Goal: Task Accomplishment & Management: Use online tool/utility

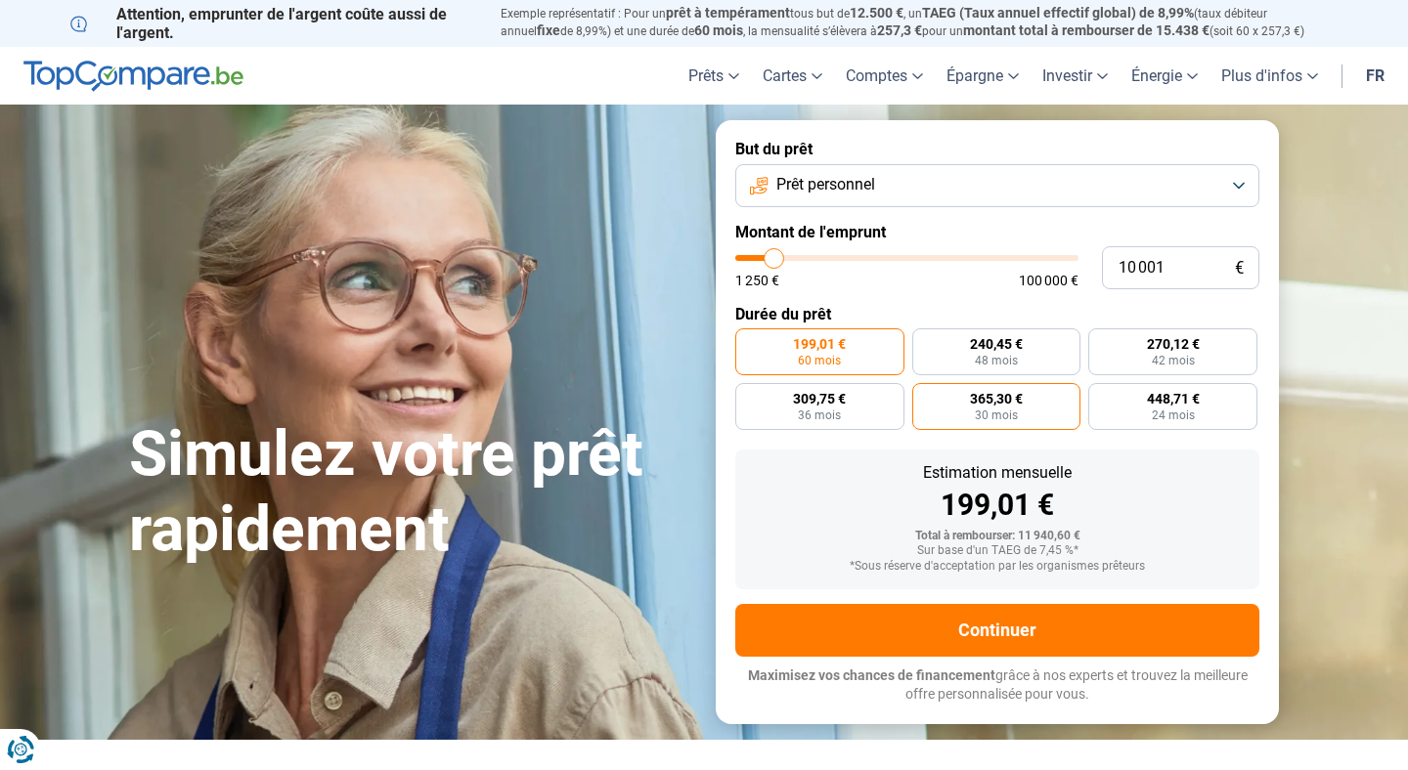
click at [1049, 417] on label "365,30 € 30 mois" at bounding box center [996, 406] width 169 height 47
click at [925, 396] on input "365,30 € 30 mois" at bounding box center [918, 389] width 13 height 13
radio input "true"
type input "13 000"
type input "13000"
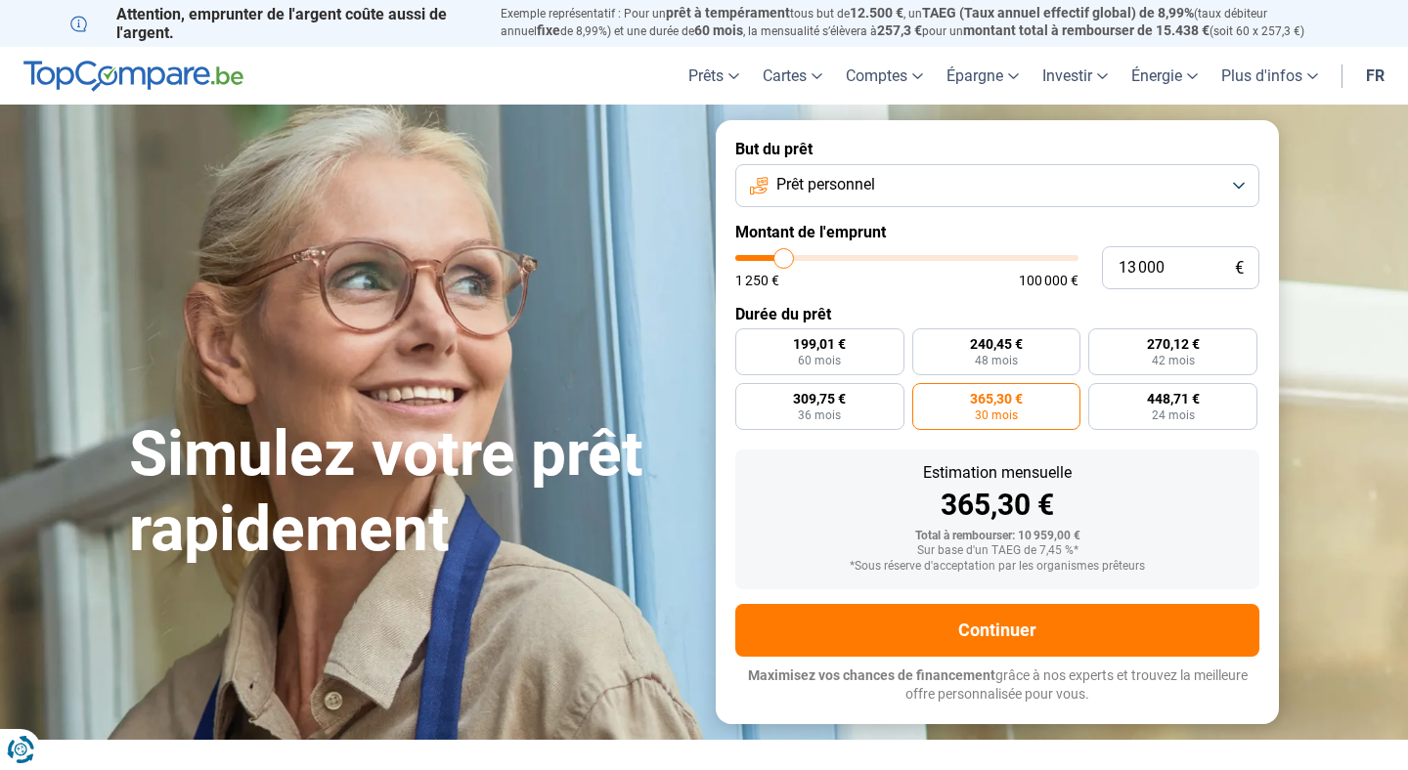
type input "15 000"
type input "15000"
type input "20 500"
type input "20500"
type input "27 250"
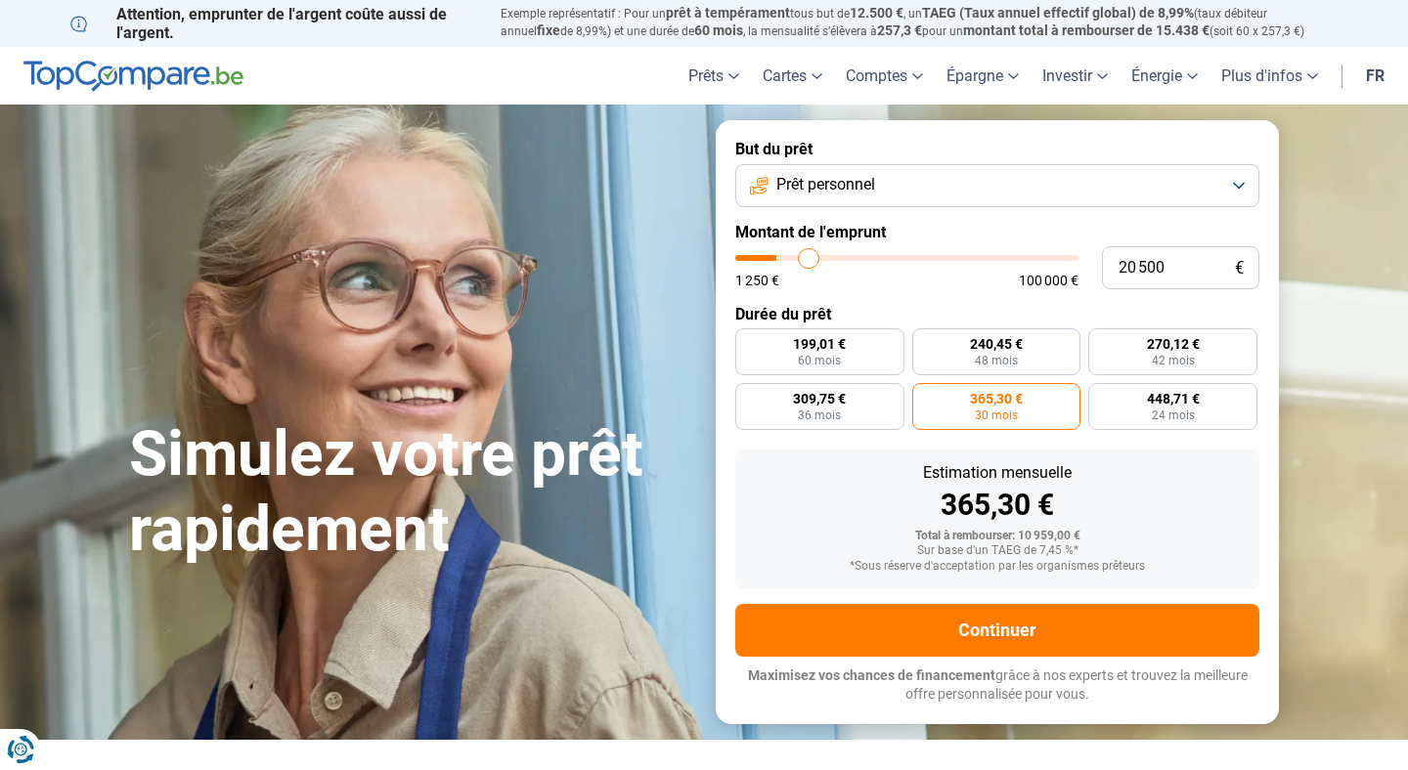
type input "27250"
type input "33 750"
type input "33750"
type input "39 750"
type input "39750"
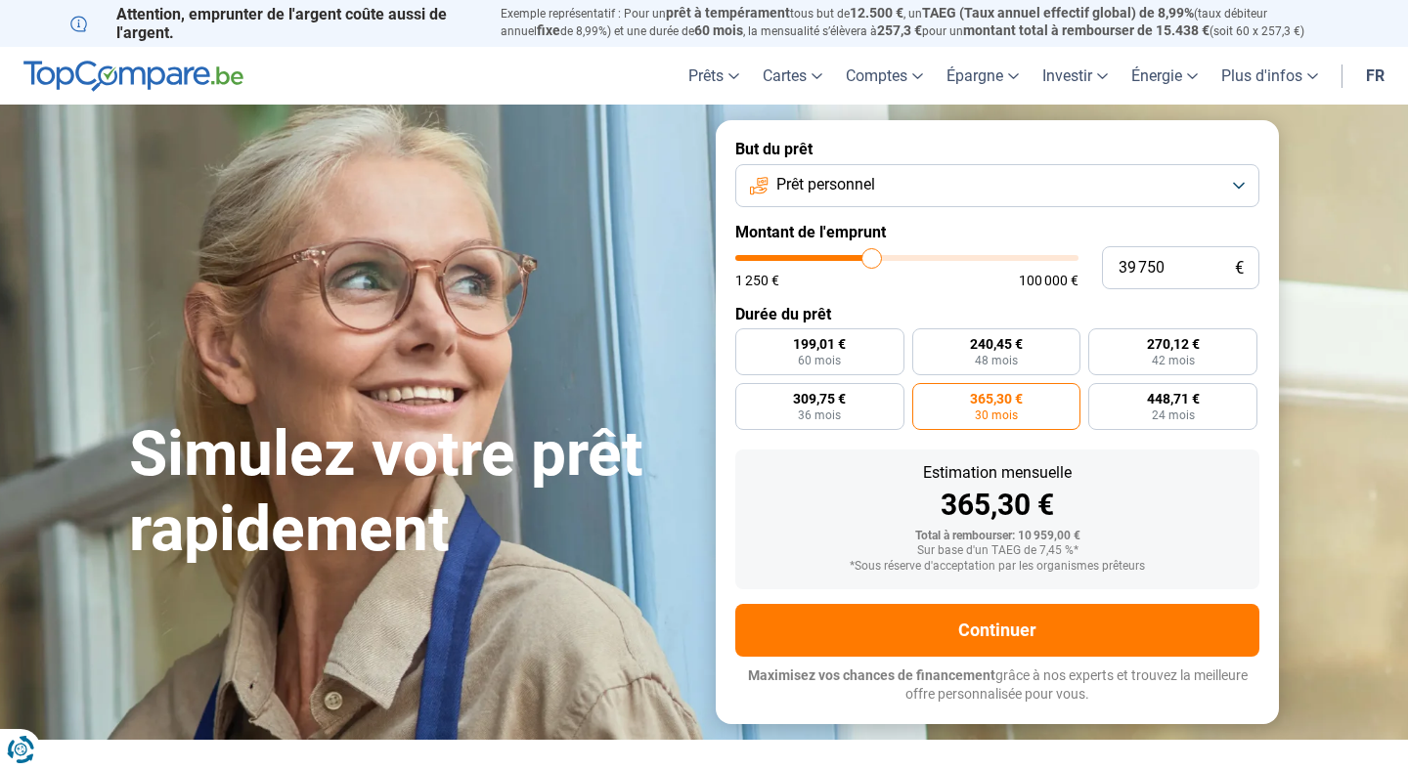
type input "44 750"
type input "44750"
type input "49 500"
type input "49500"
type input "53 500"
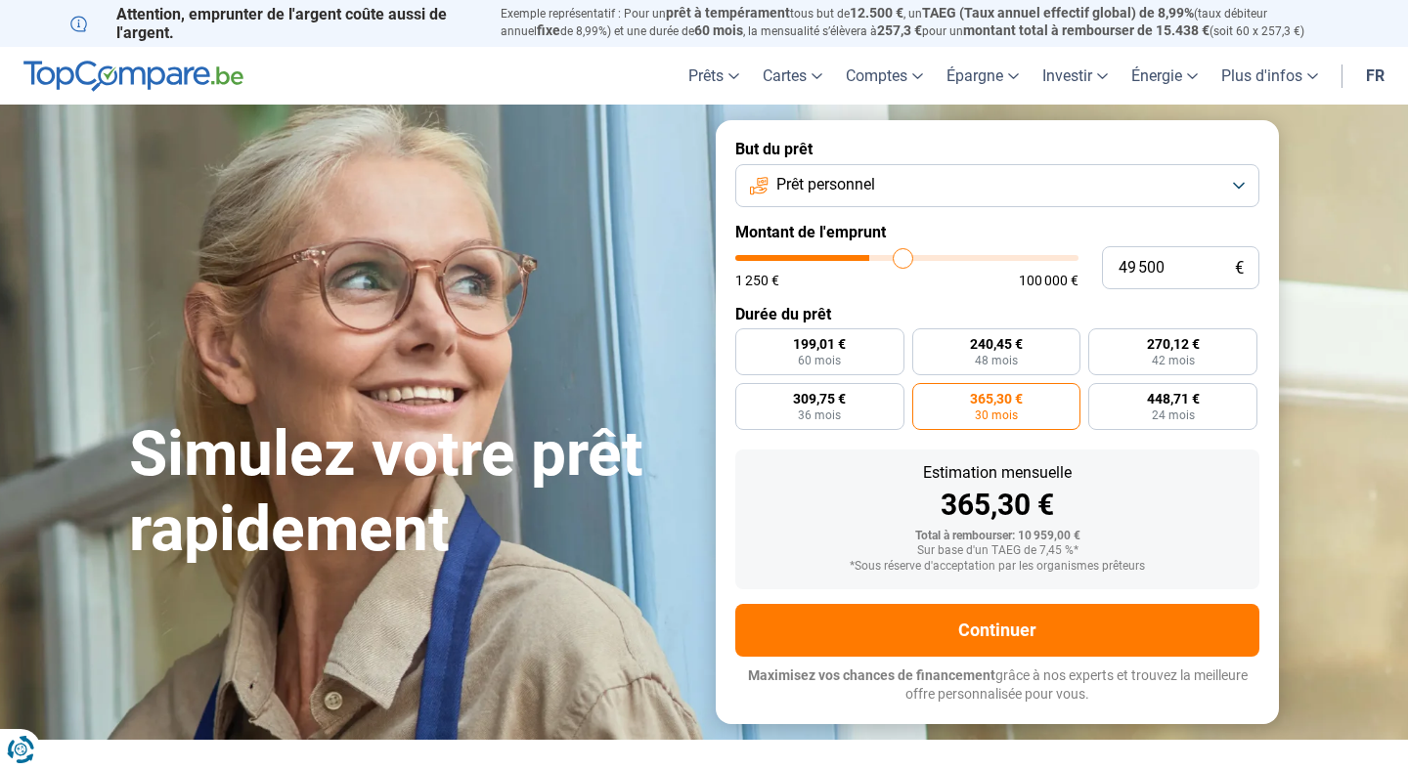
type input "53500"
type input "56 500"
type input "56500"
type input "58 750"
type input "58750"
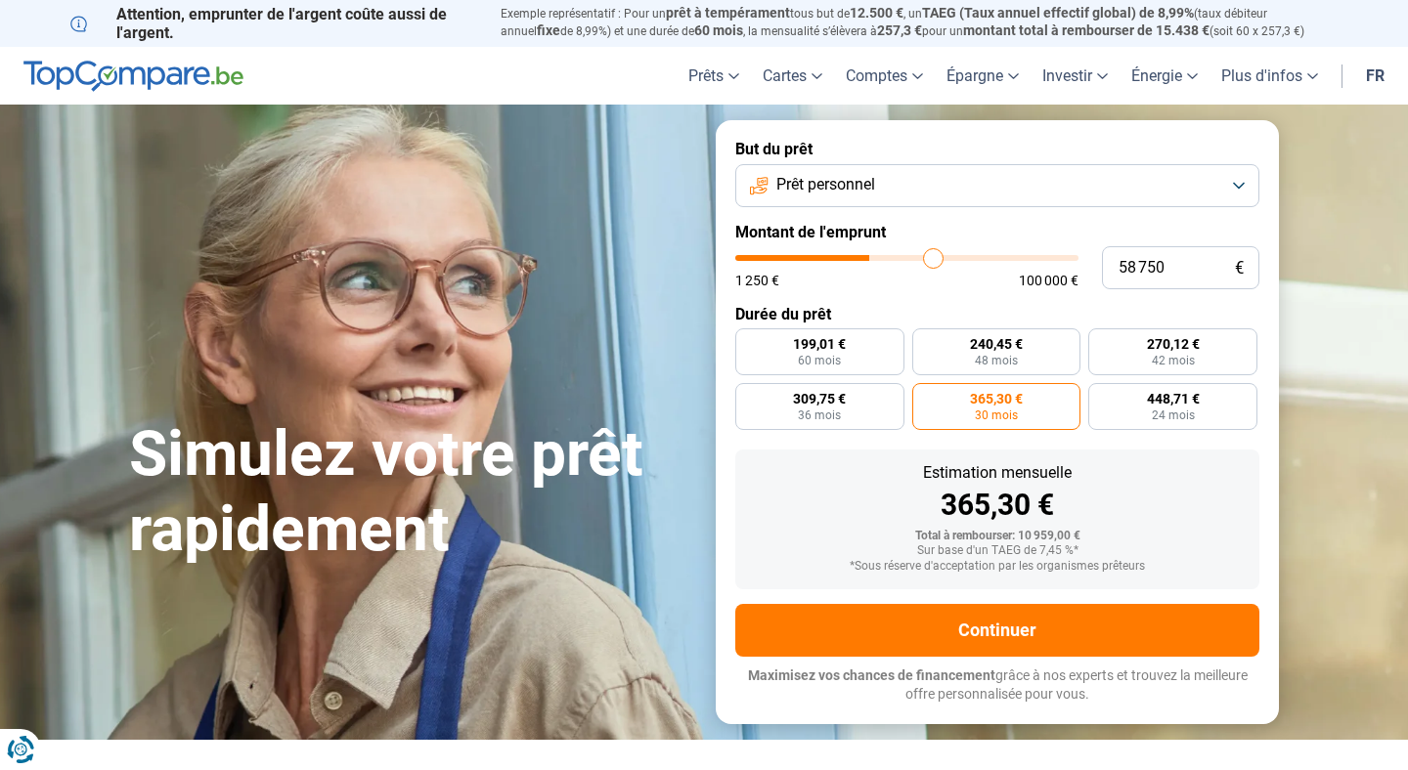
type input "59 500"
type input "59500"
type input "59 750"
type input "59750"
type input "60 000"
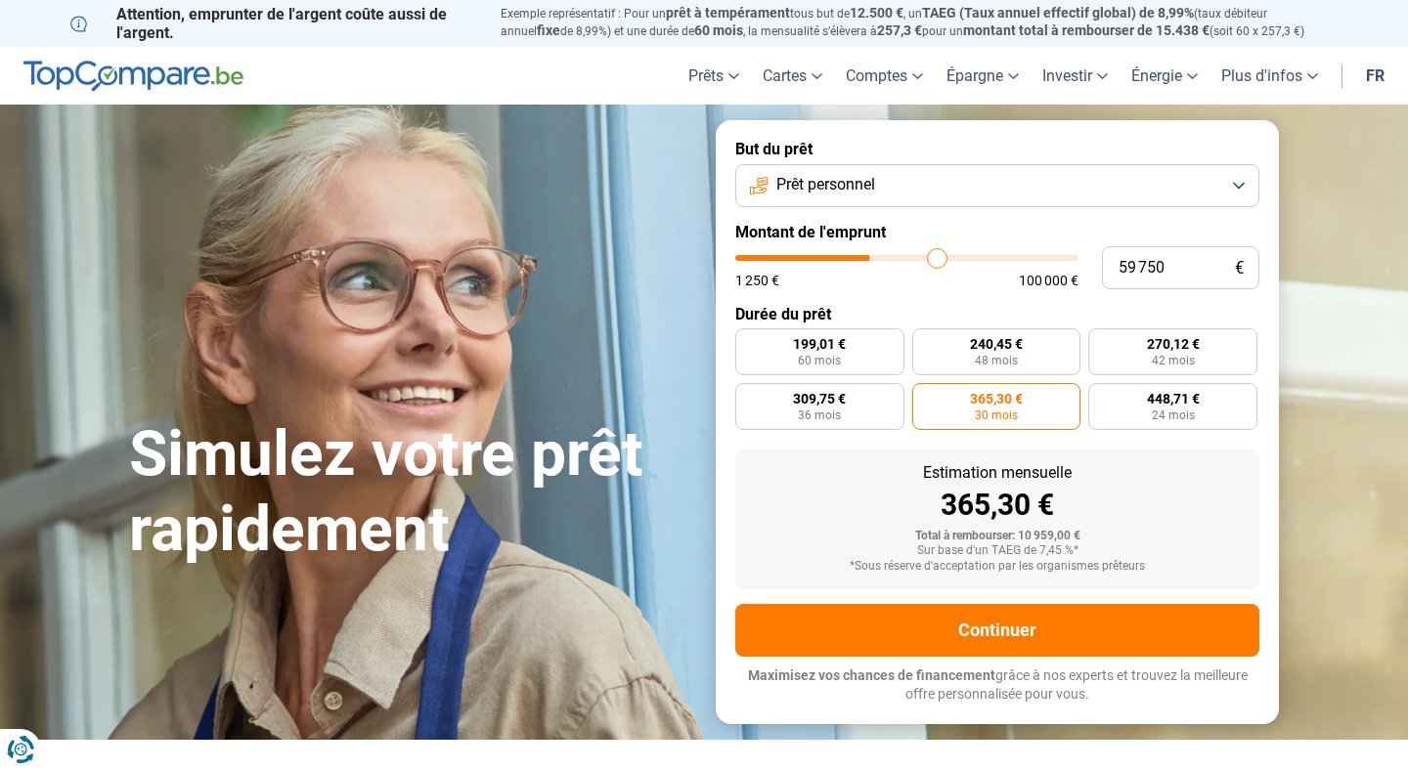
type input "60000"
type input "60 250"
type input "60250"
type input "60 000"
type input "60000"
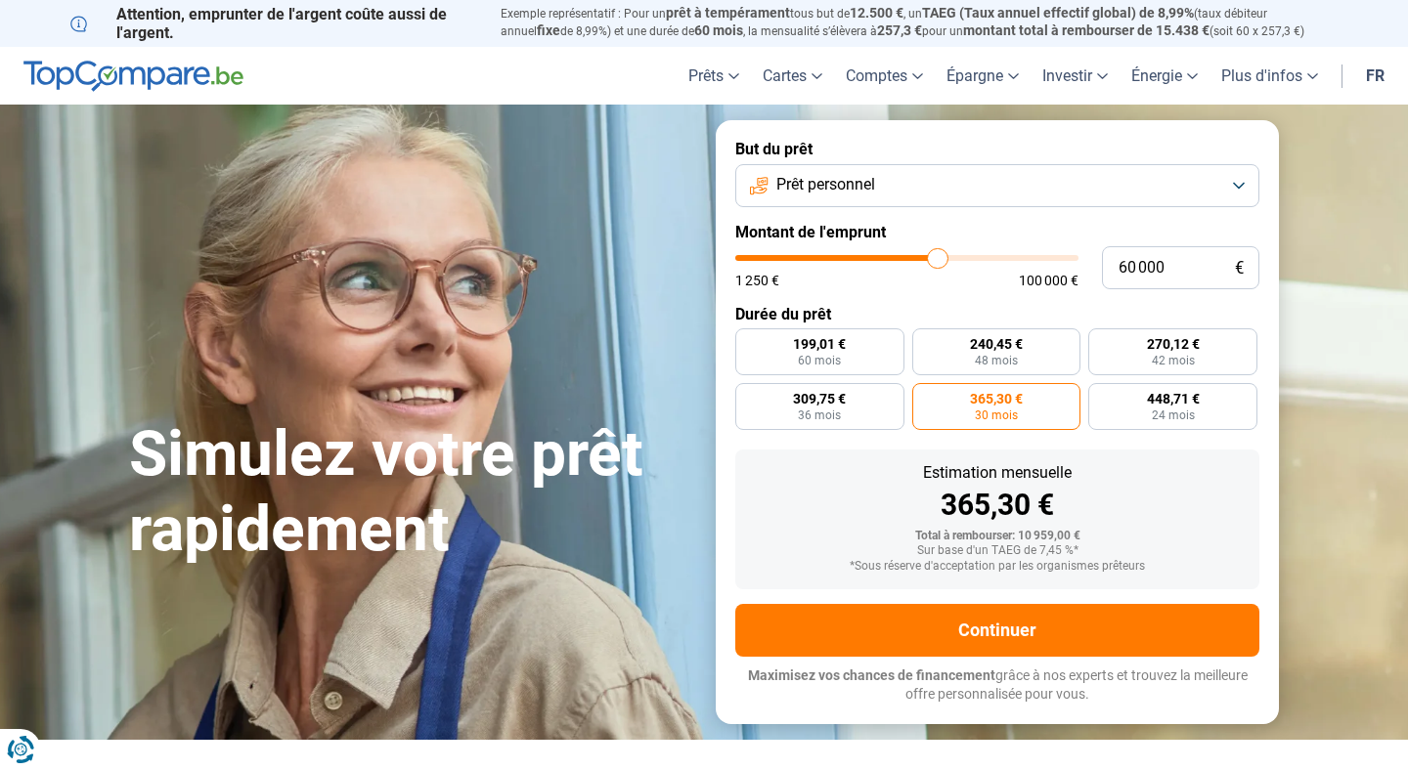
type input "59 750"
type input "59750"
type input "59 000"
type input "59000"
type input "58 000"
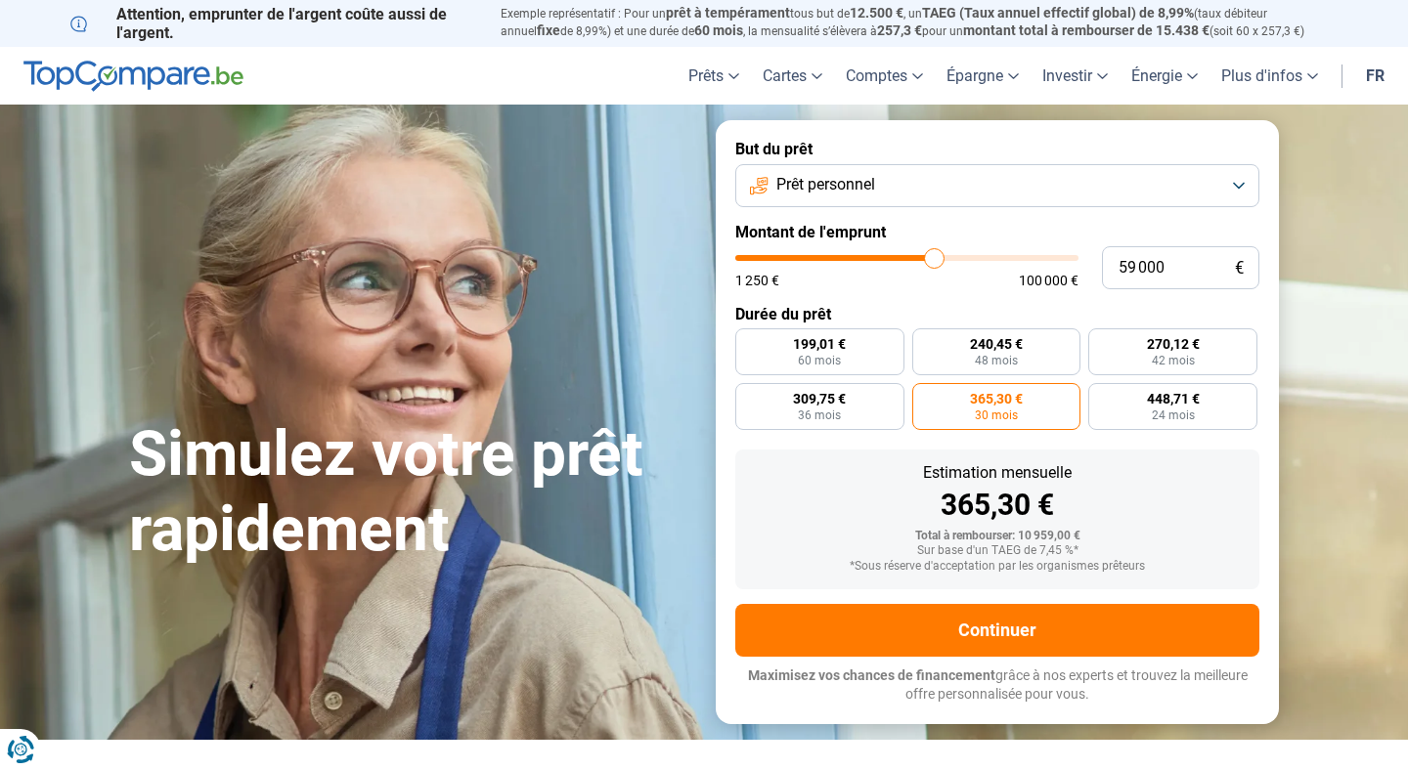
type input "58000"
type input "57 250"
type input "57250"
type input "57 000"
type input "57000"
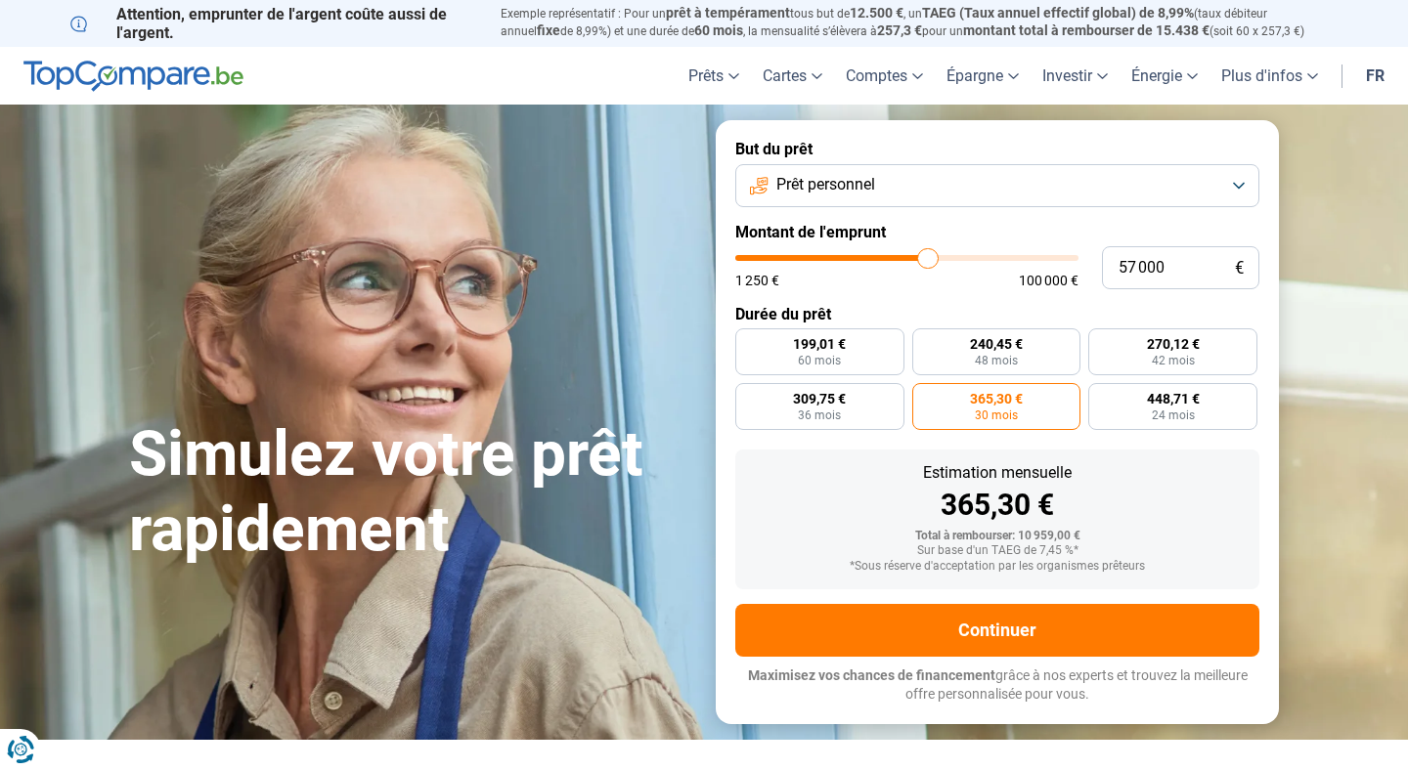
type input "56 750"
type input "56750"
type input "56 500"
type input "56500"
type input "56 250"
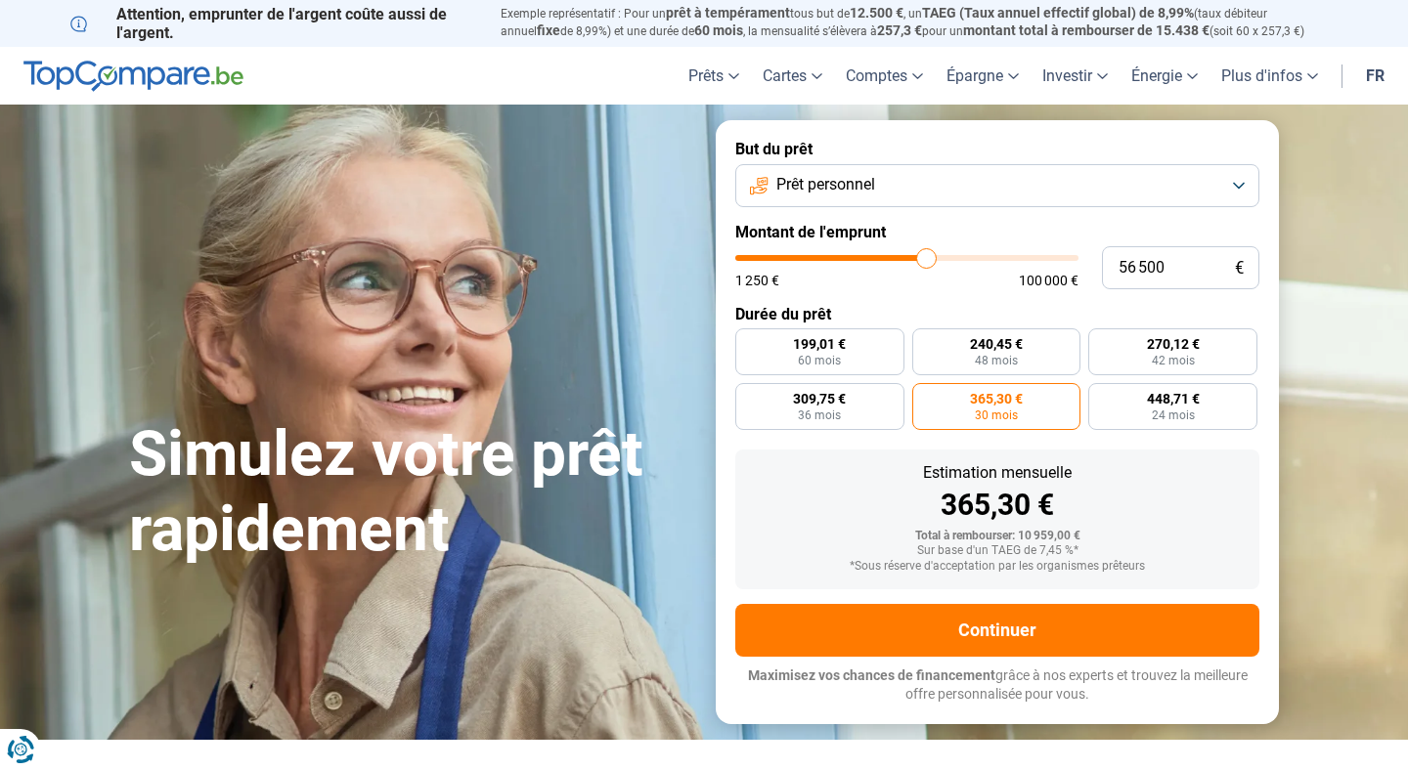
type input "56250"
type input "56 000"
type input "56000"
type input "55 750"
type input "55750"
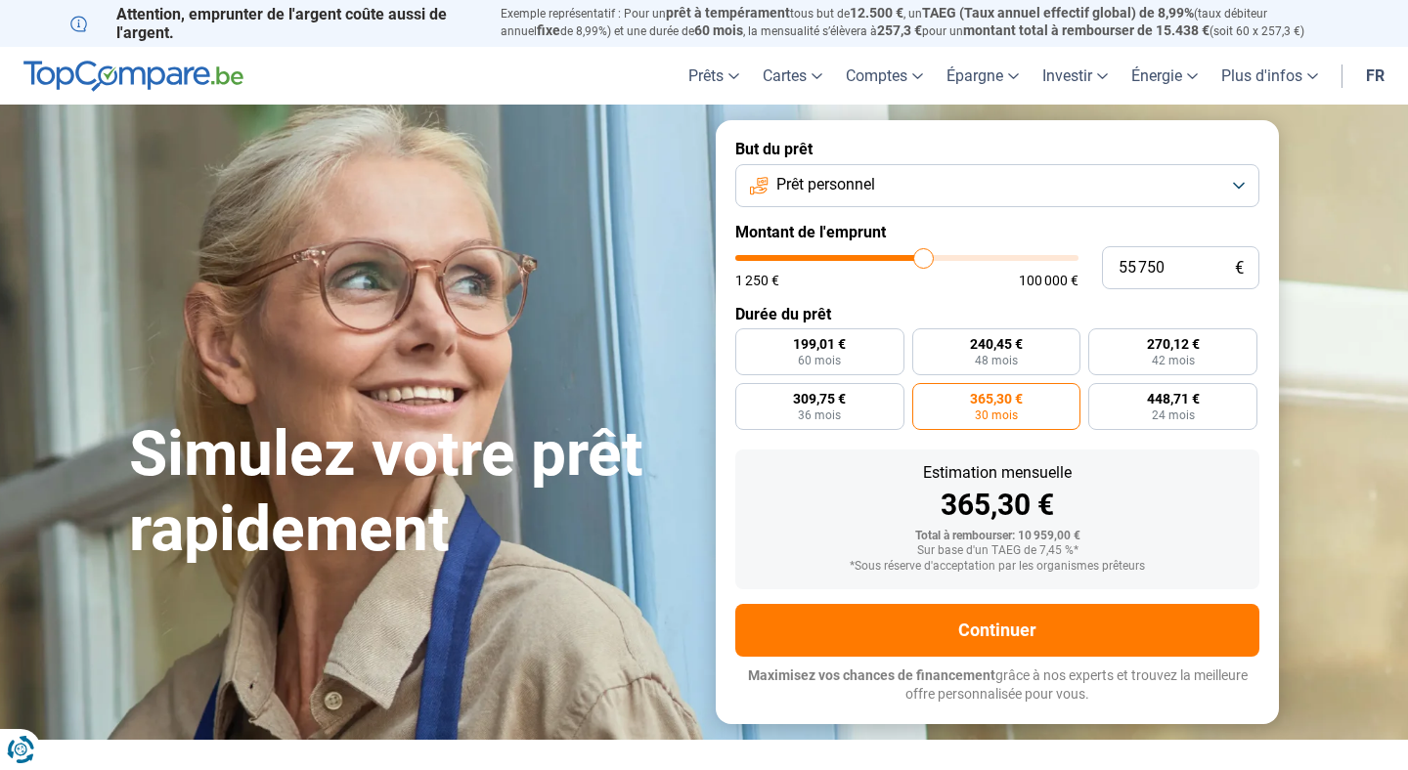
type input "55 500"
type input "55500"
type input "55 250"
type input "55250"
type input "54 750"
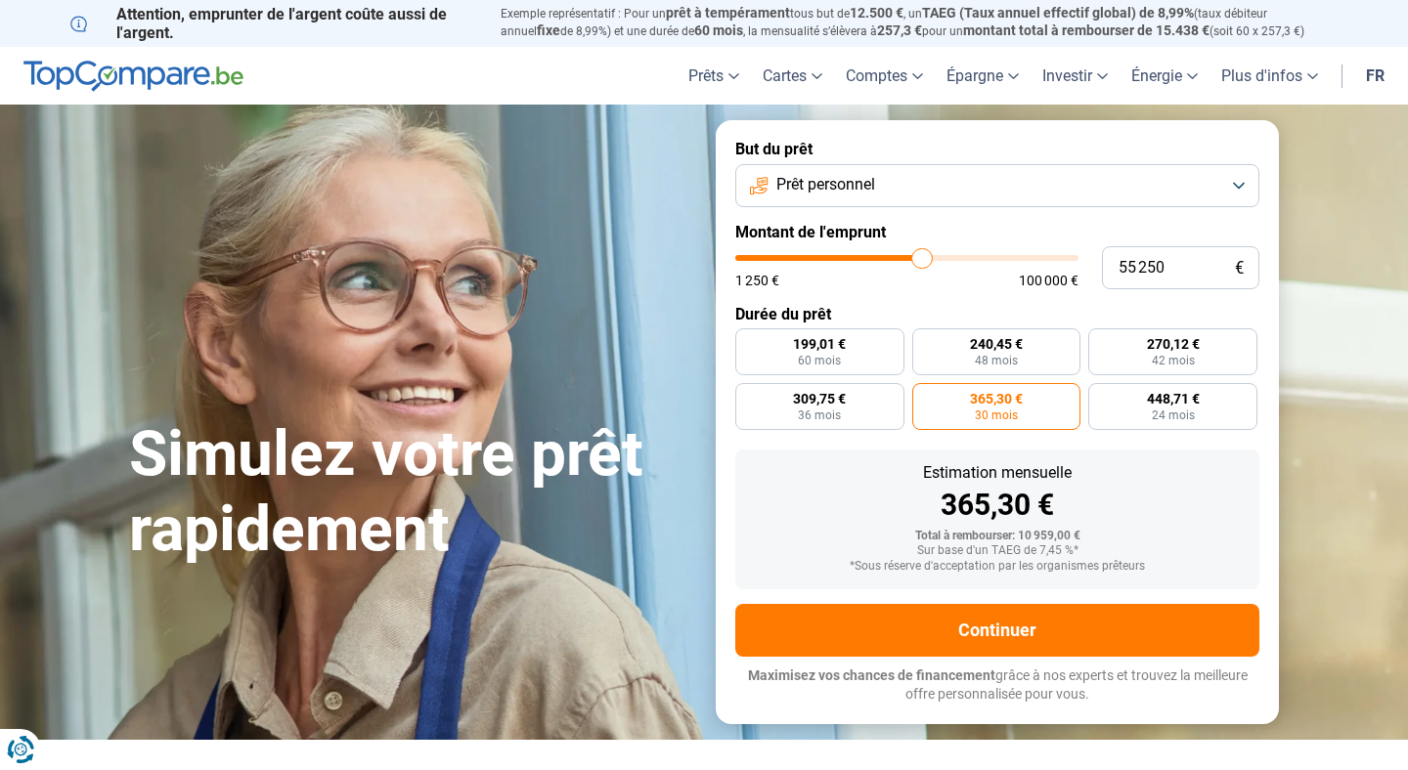
type input "54750"
type input "54 250"
type input "54250"
type input "53 500"
type input "53500"
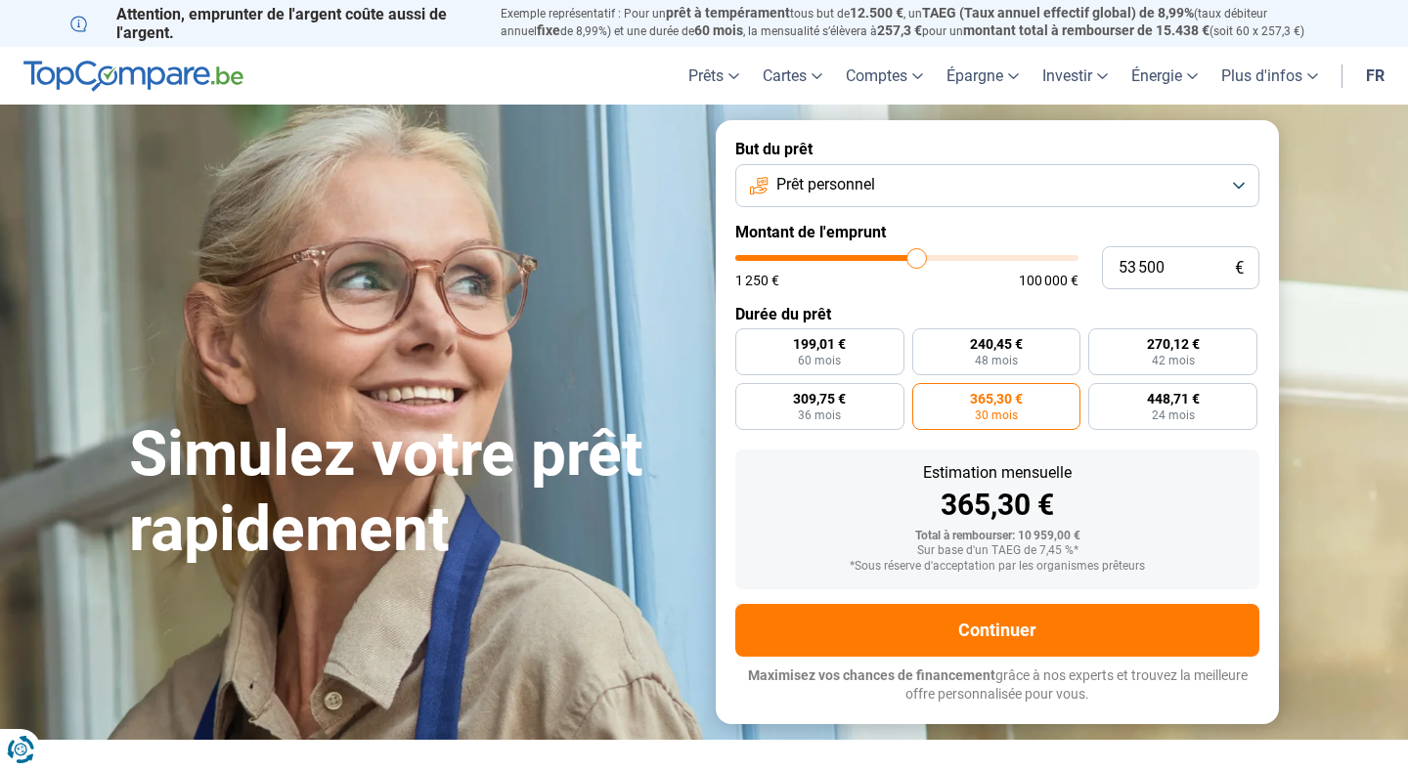
type input "53 000"
type input "53000"
type input "52 500"
type input "52500"
type input "51 750"
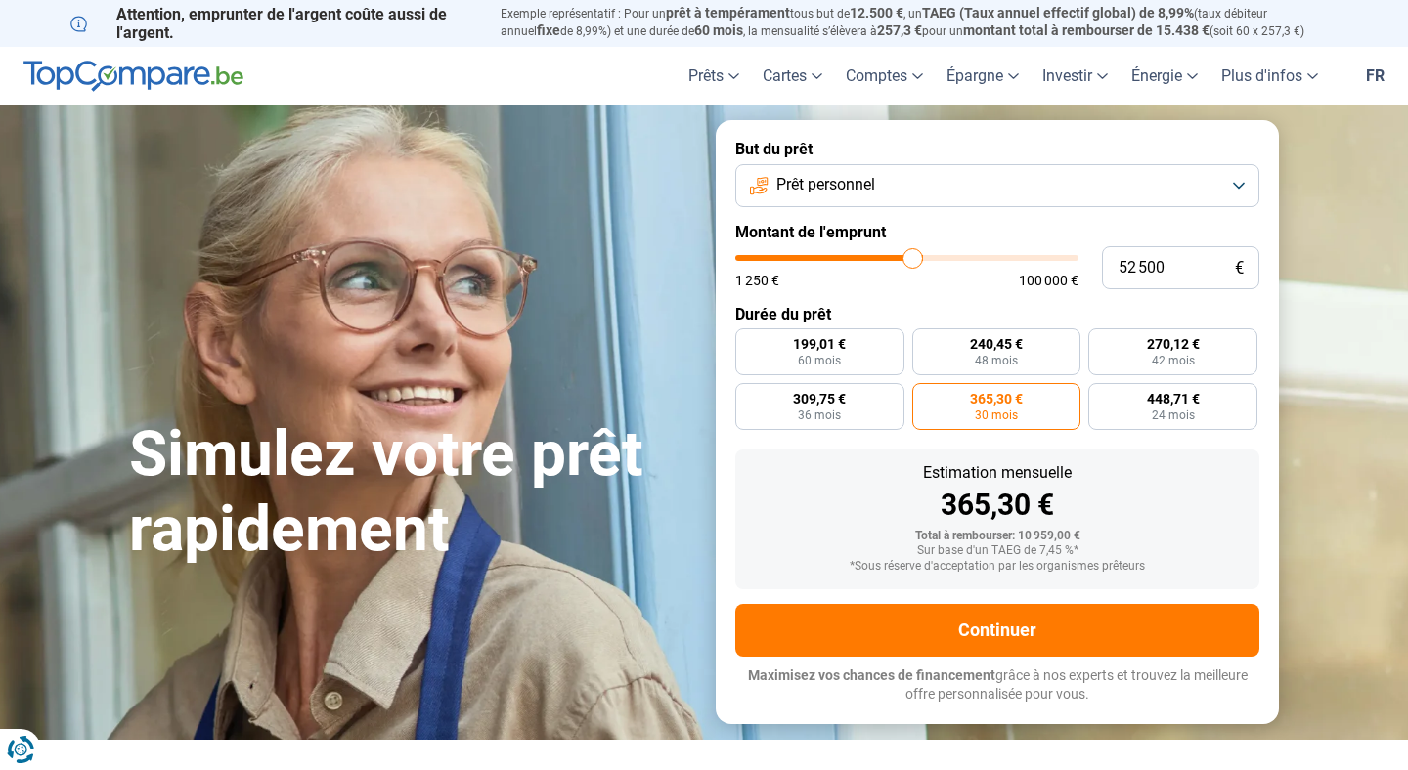
type input "51750"
type input "51 250"
type input "51250"
type input "51 000"
type input "51000"
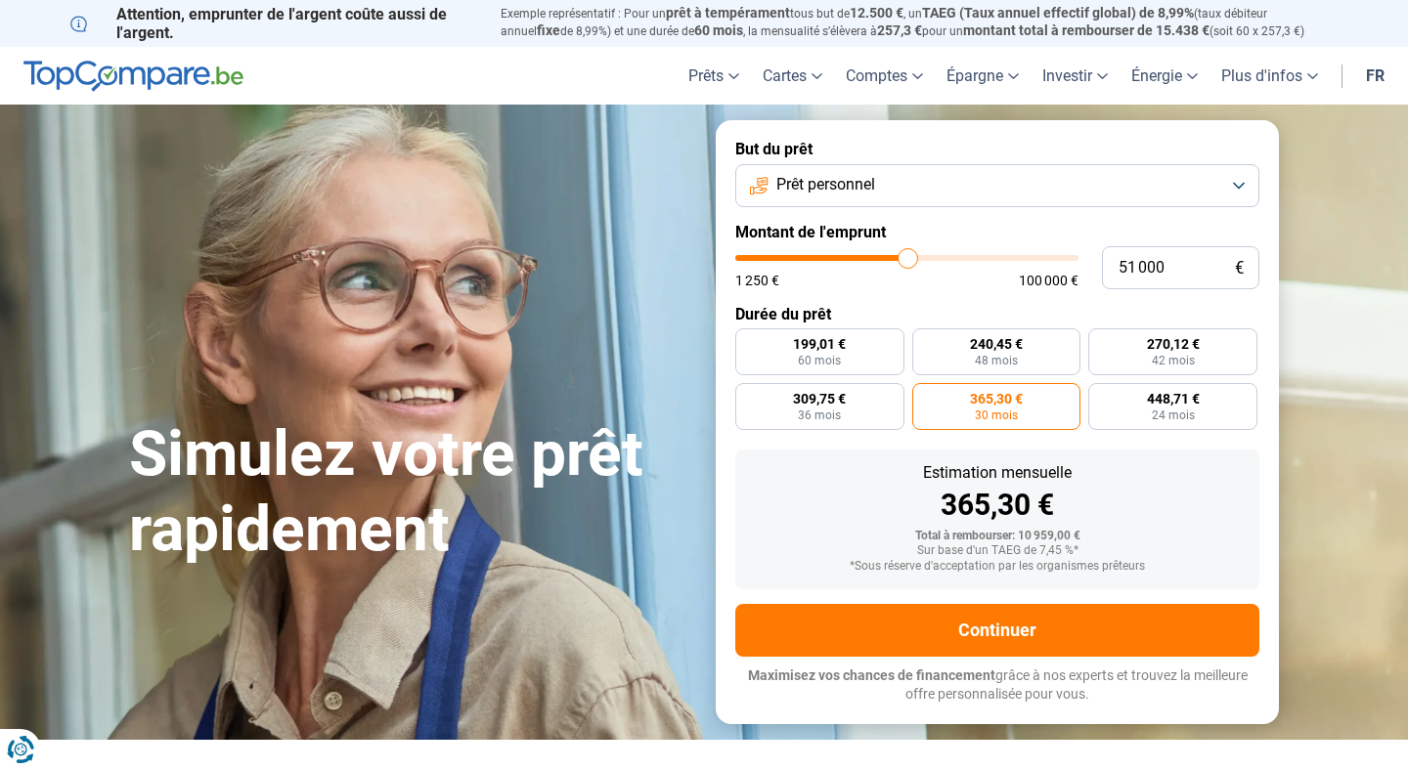
type input "50 750"
type input "50750"
type input "50 500"
type input "50500"
type input "50 250"
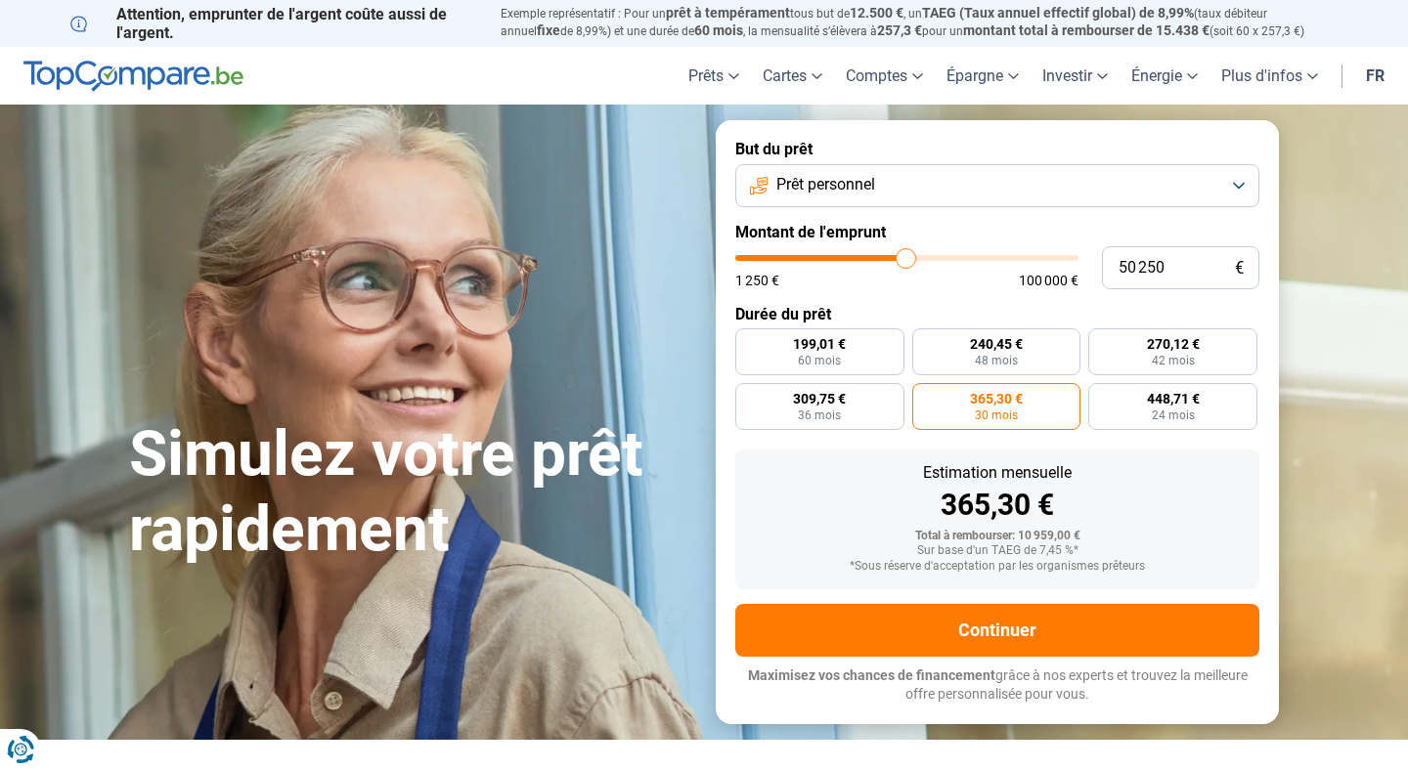
drag, startPoint x: 784, startPoint y: 254, endPoint x: 905, endPoint y: 279, distance: 123.7
type input "50250"
click at [905, 261] on input "range" at bounding box center [906, 258] width 343 height 6
radio input "false"
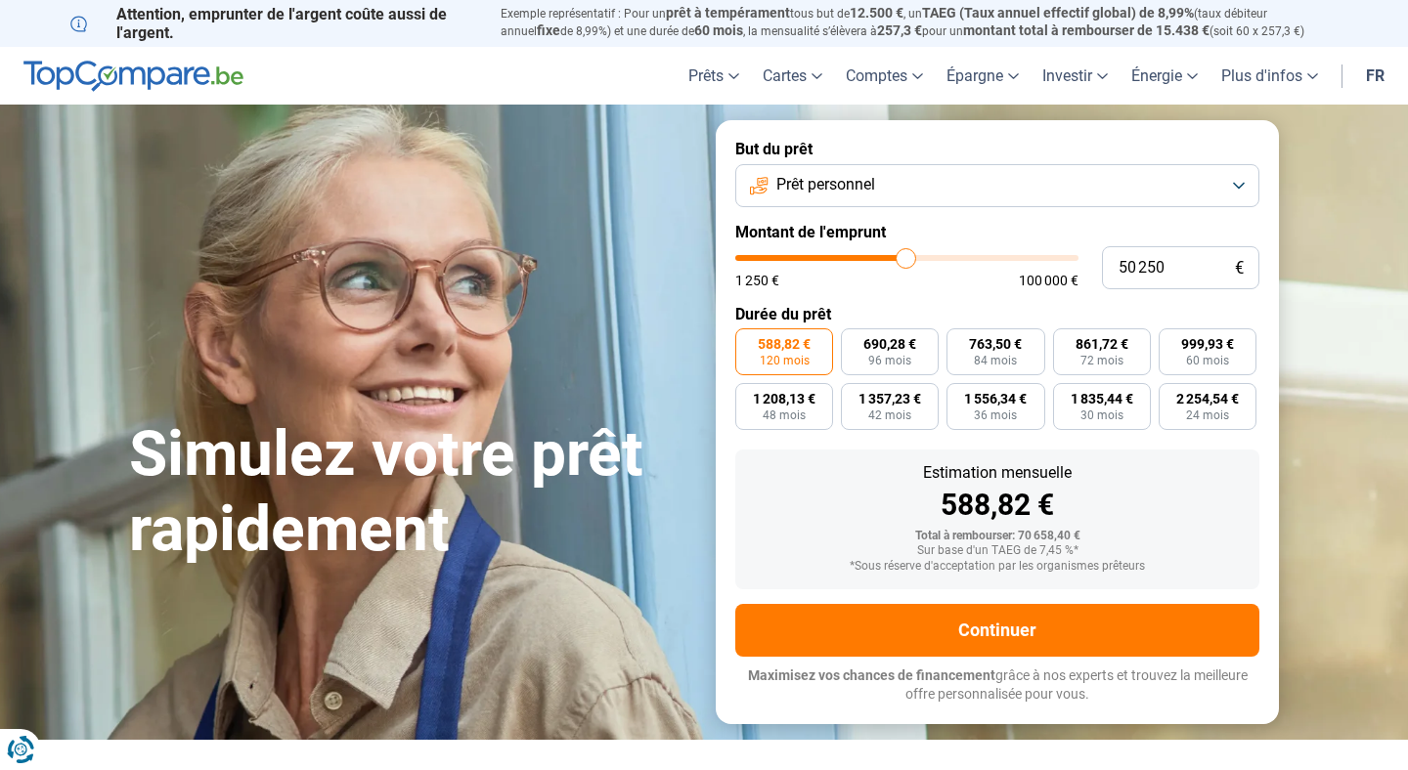
click at [990, 197] on button "Prêt personnel" at bounding box center [997, 185] width 524 height 43
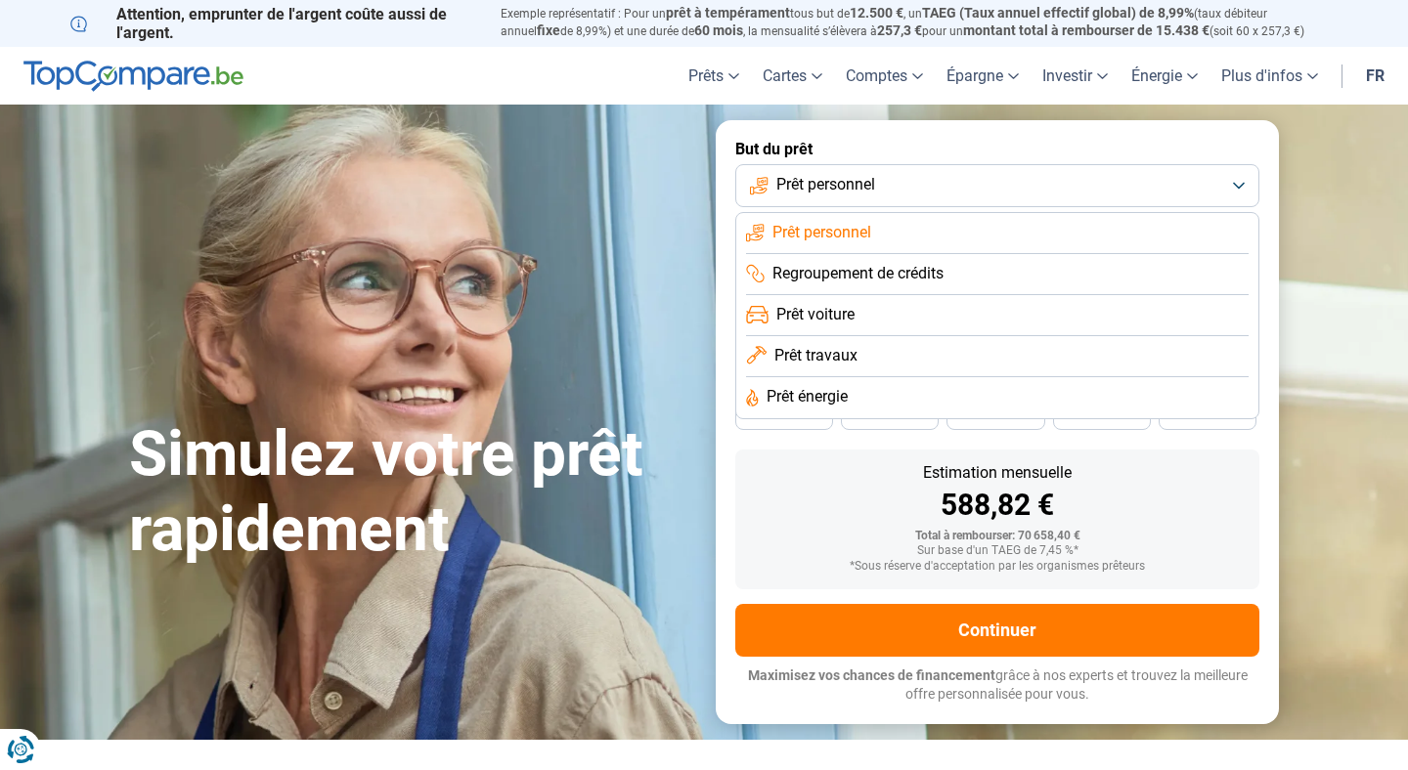
click at [990, 197] on button "Prêt personnel" at bounding box center [997, 185] width 524 height 43
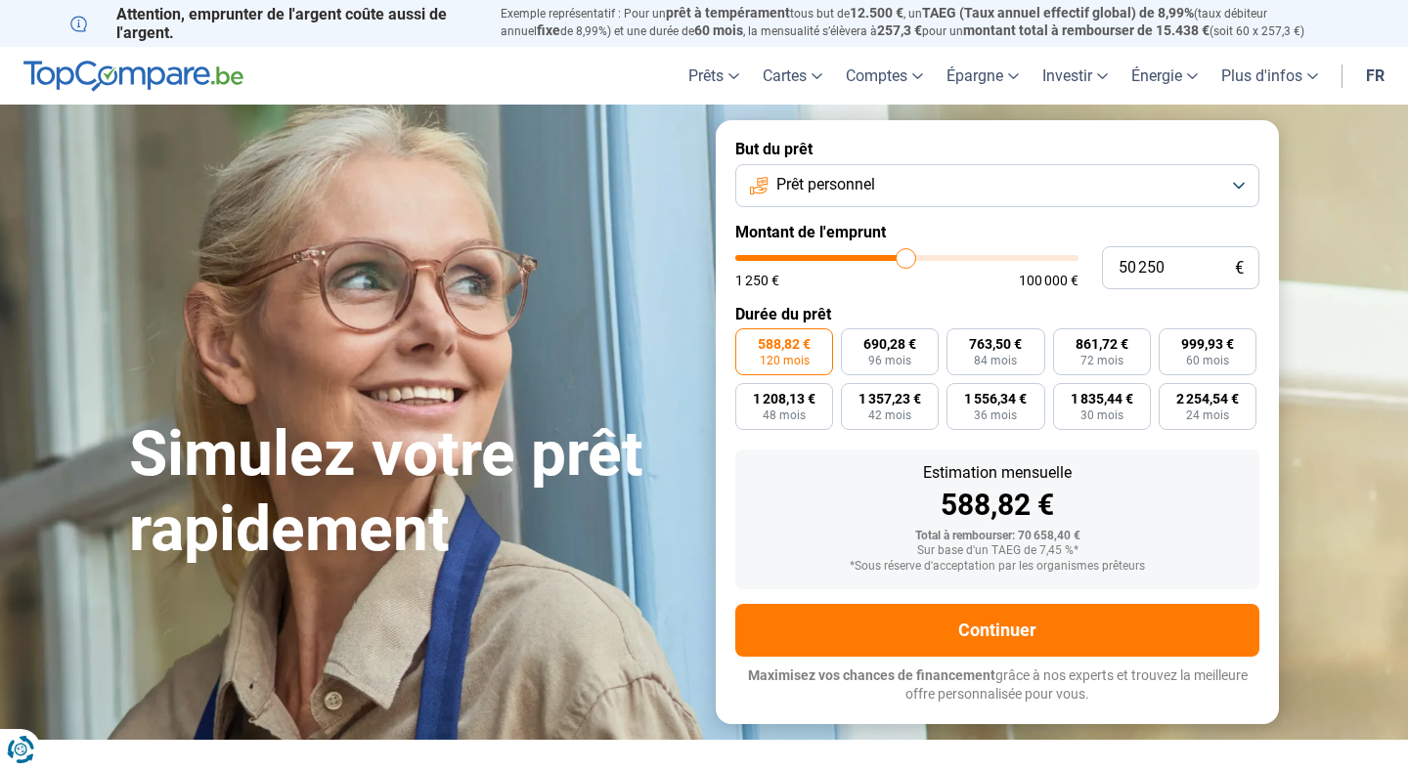
click at [909, 257] on input "range" at bounding box center [906, 258] width 343 height 6
click at [1145, 268] on input "50 250" at bounding box center [1180, 267] width 157 height 43
type input "5"
type input "1250"
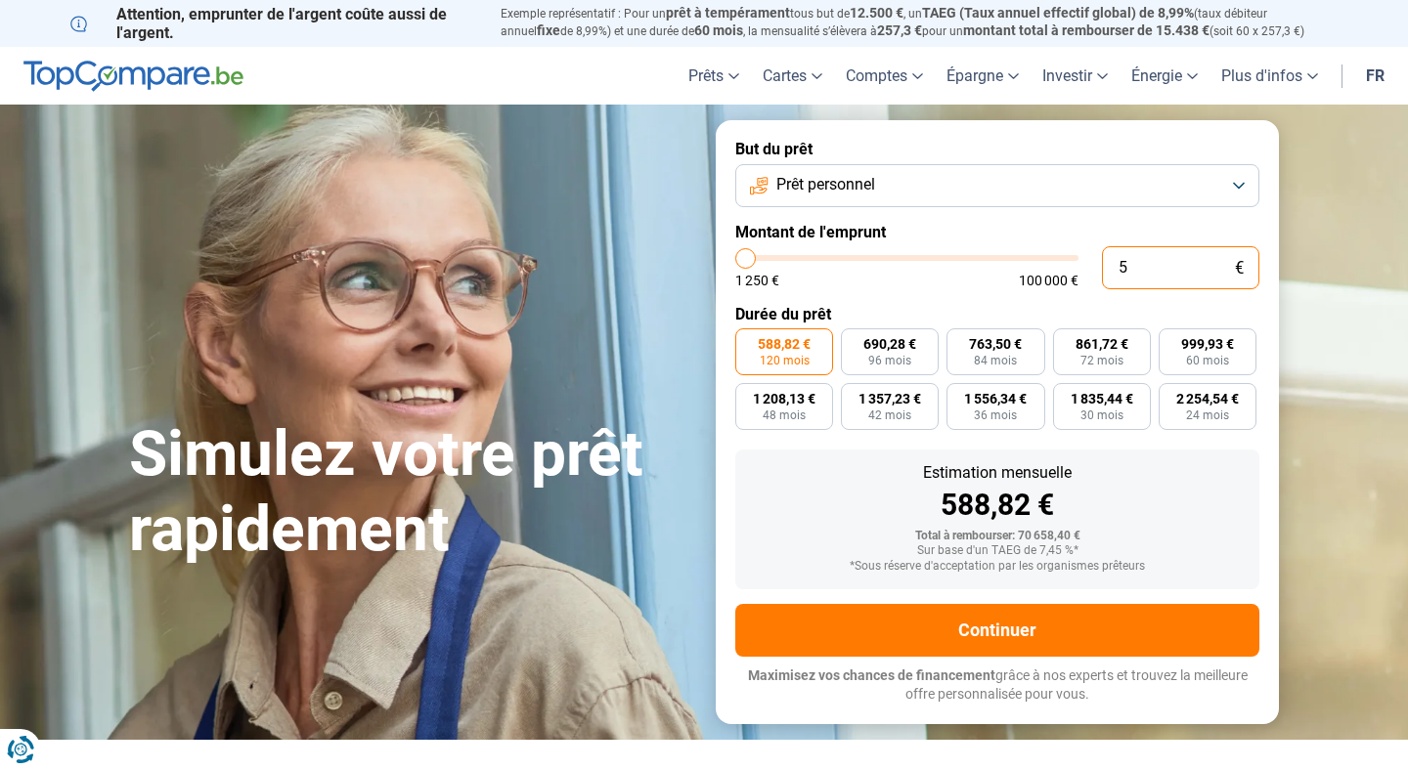
type input "50"
type input "1250"
type input "500"
type input "1250"
type input "5 000"
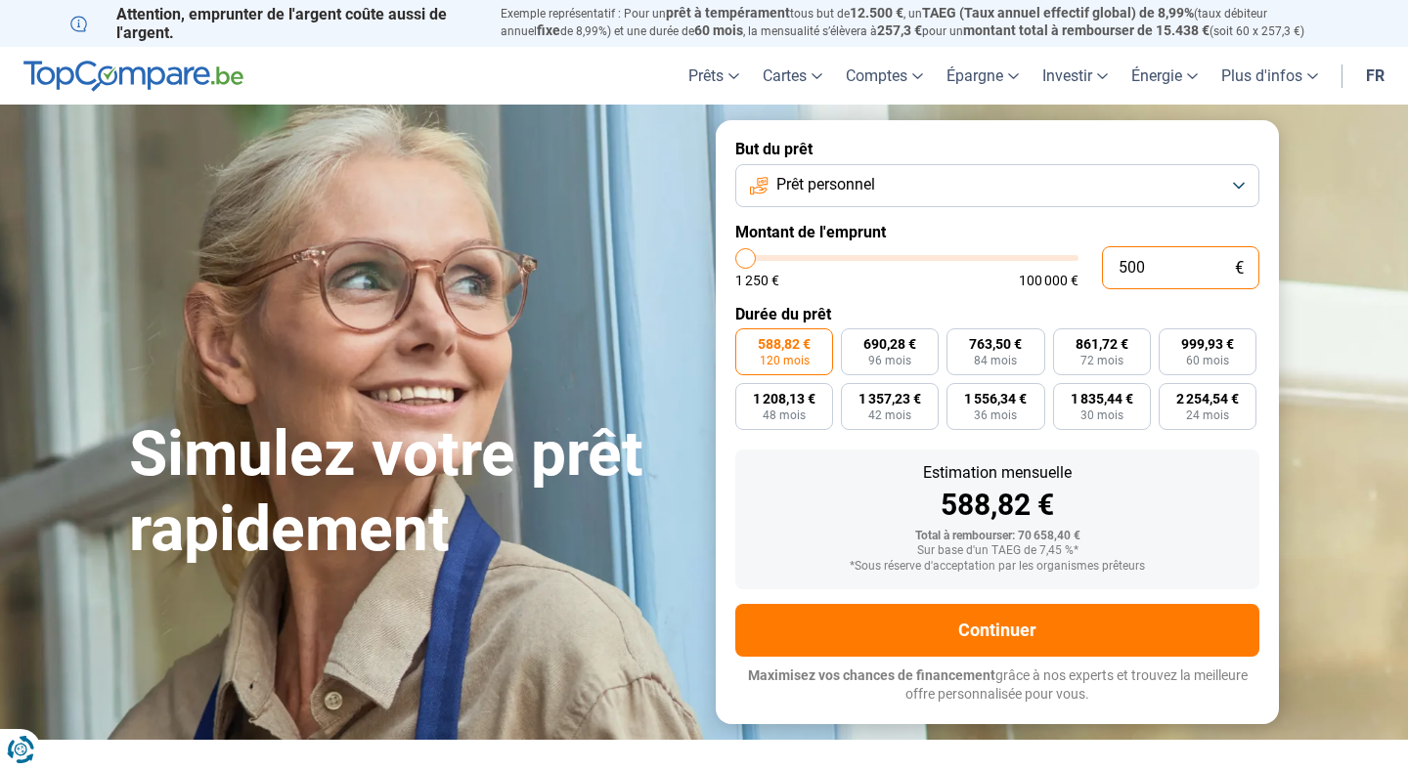
type input "5000"
type input "50 000"
type input "50000"
type input "50 000"
click at [854, 300] on form "But du prêt Prêt personnel Montant de l'emprunt 50 000 € 1 250 € 100 000 € Duré…" at bounding box center [997, 421] width 563 height 603
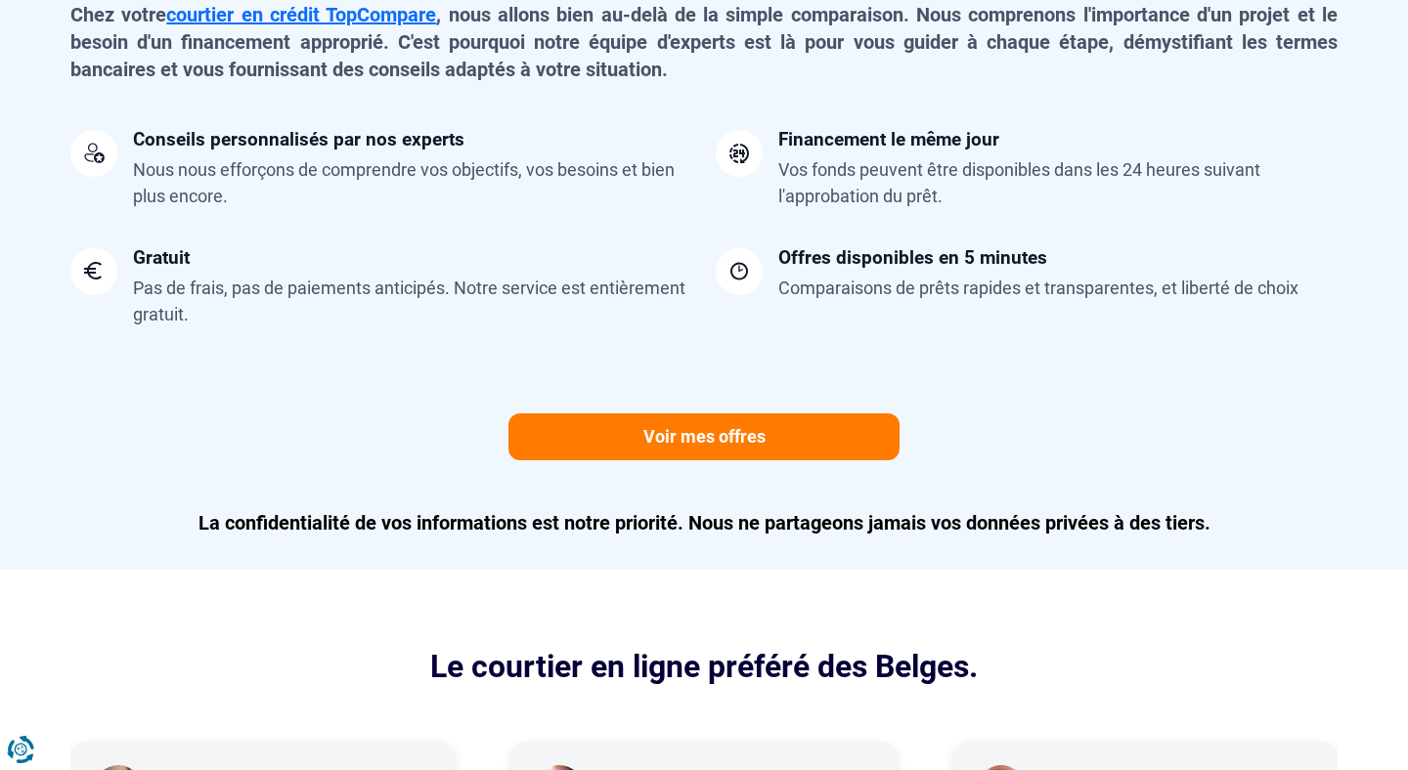
scroll to position [1216, 0]
